Goal: Information Seeking & Learning: Learn about a topic

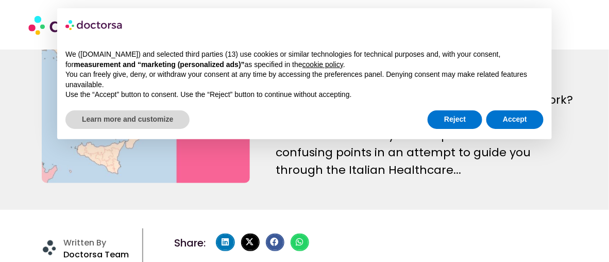
scroll to position [102, 0]
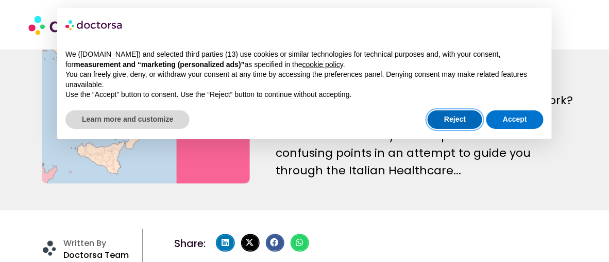
click at [441, 119] on button "Reject" at bounding box center [454, 119] width 55 height 19
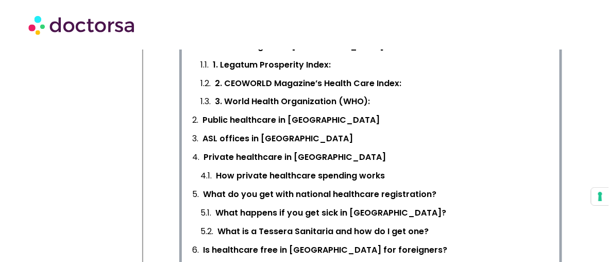
scroll to position [463, 0]
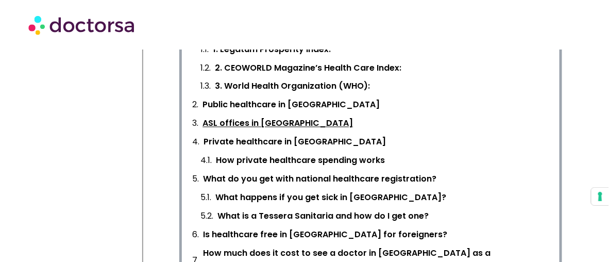
click at [247, 119] on link "ASL offices in [GEOGRAPHIC_DATA]" at bounding box center [277, 123] width 150 height 14
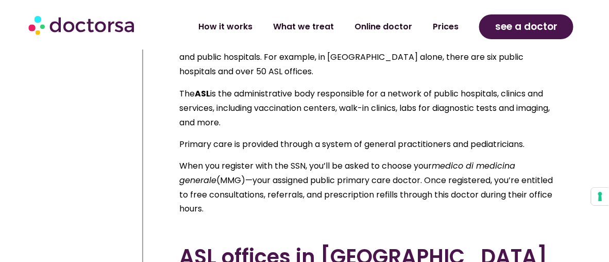
scroll to position [2587, 0]
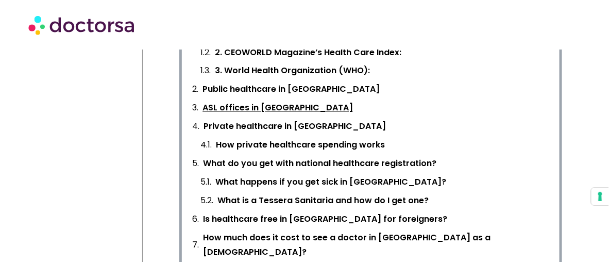
scroll to position [463, 0]
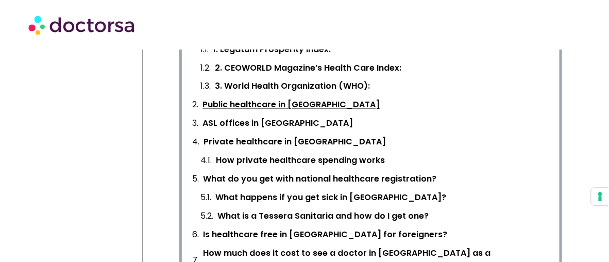
click at [221, 104] on link "Public healthcare in [GEOGRAPHIC_DATA]" at bounding box center [290, 105] width 177 height 14
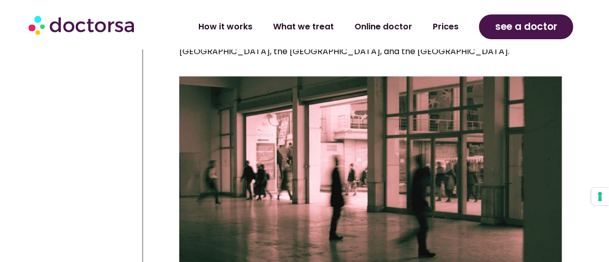
scroll to position [7438, 0]
